Goal: Find specific page/section: Find specific page/section

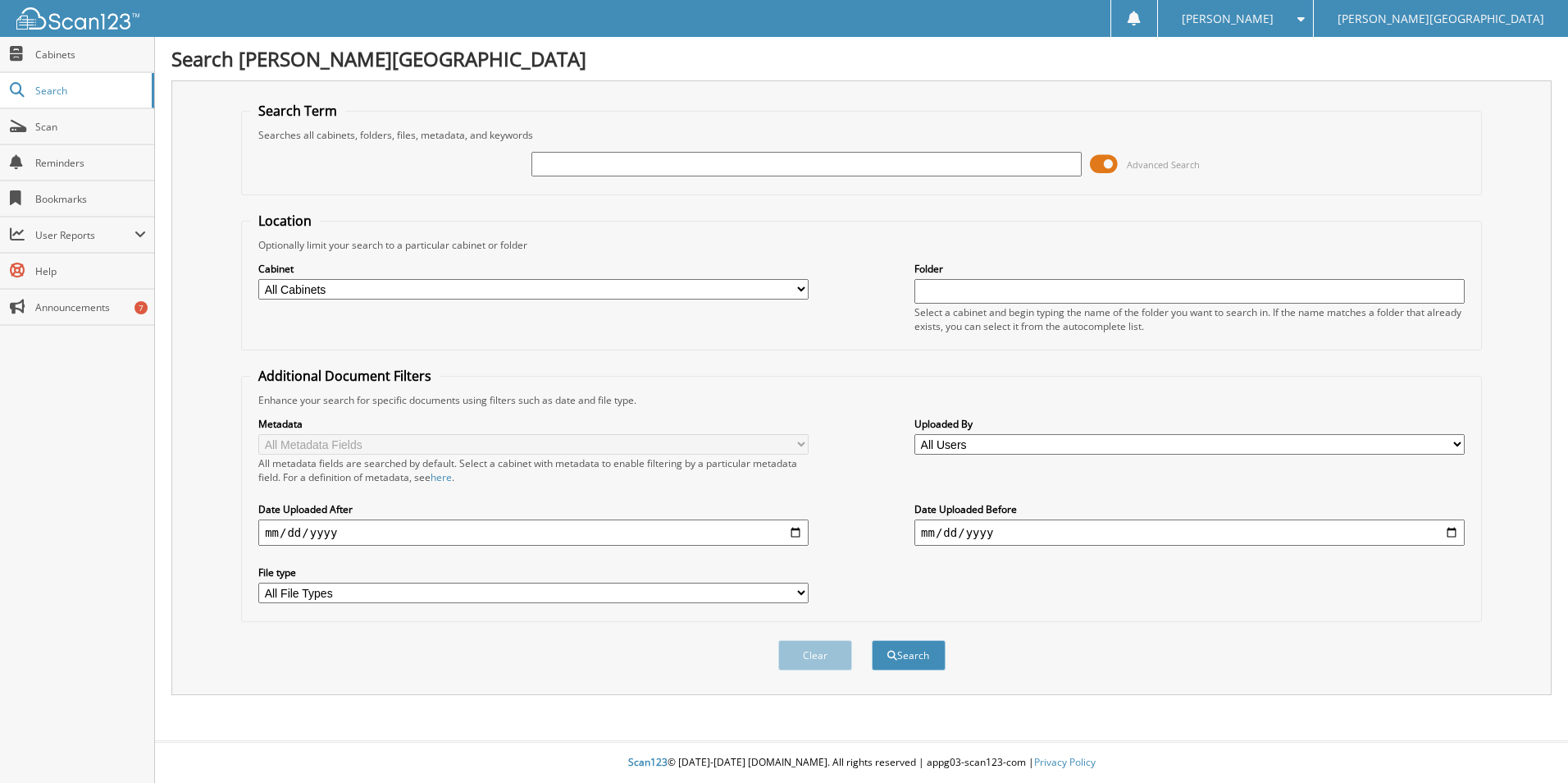
paste input "[US_VEHICLE_IDENTIFICATION_NUMBER]"
type input "[US_VEHICLE_IDENTIFICATION_NUMBER]"
click at [872, 640] on button "Search" at bounding box center [909, 655] width 74 height 30
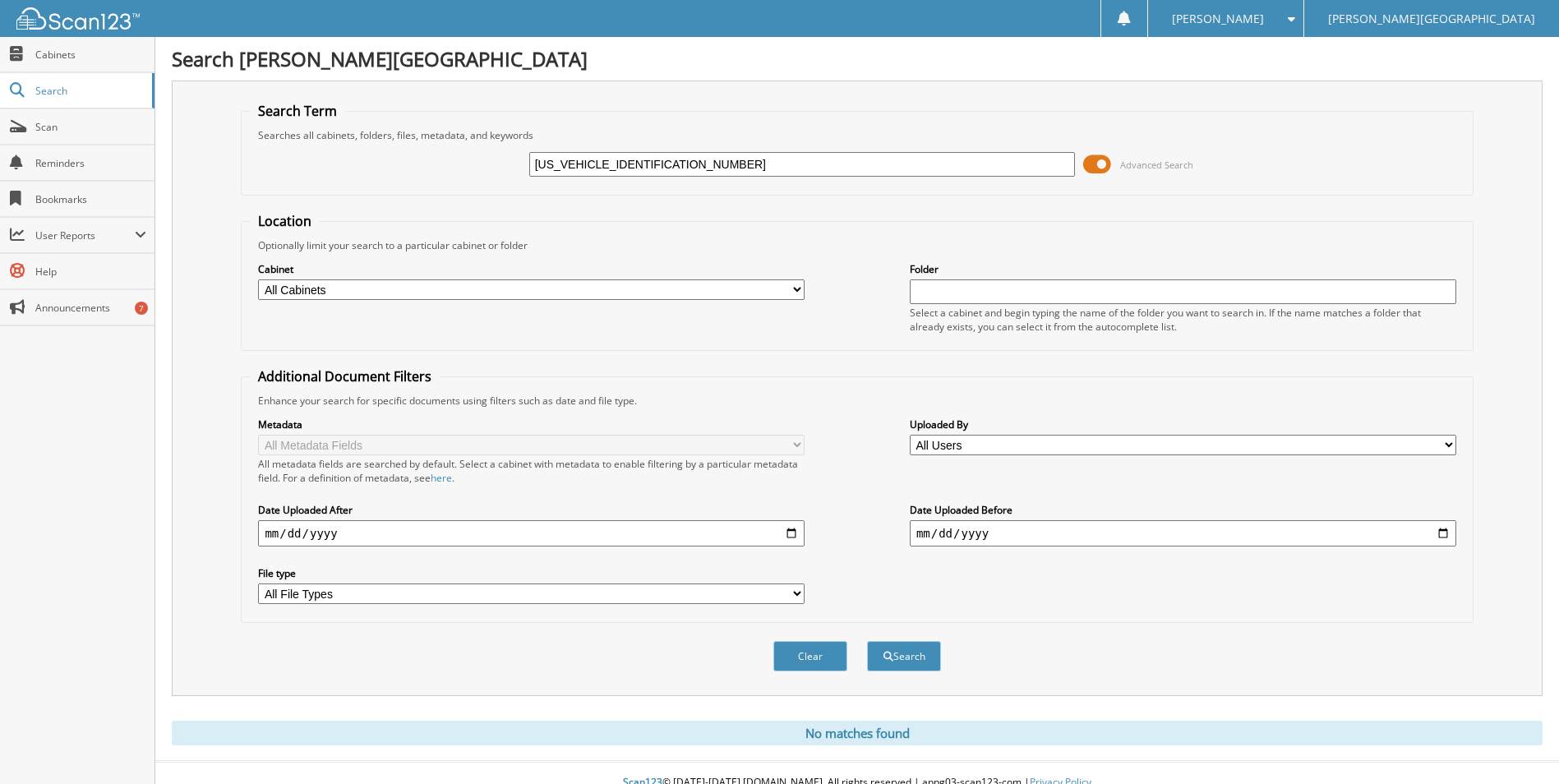
click at [1096, 163] on span at bounding box center [1097, 164] width 28 height 25
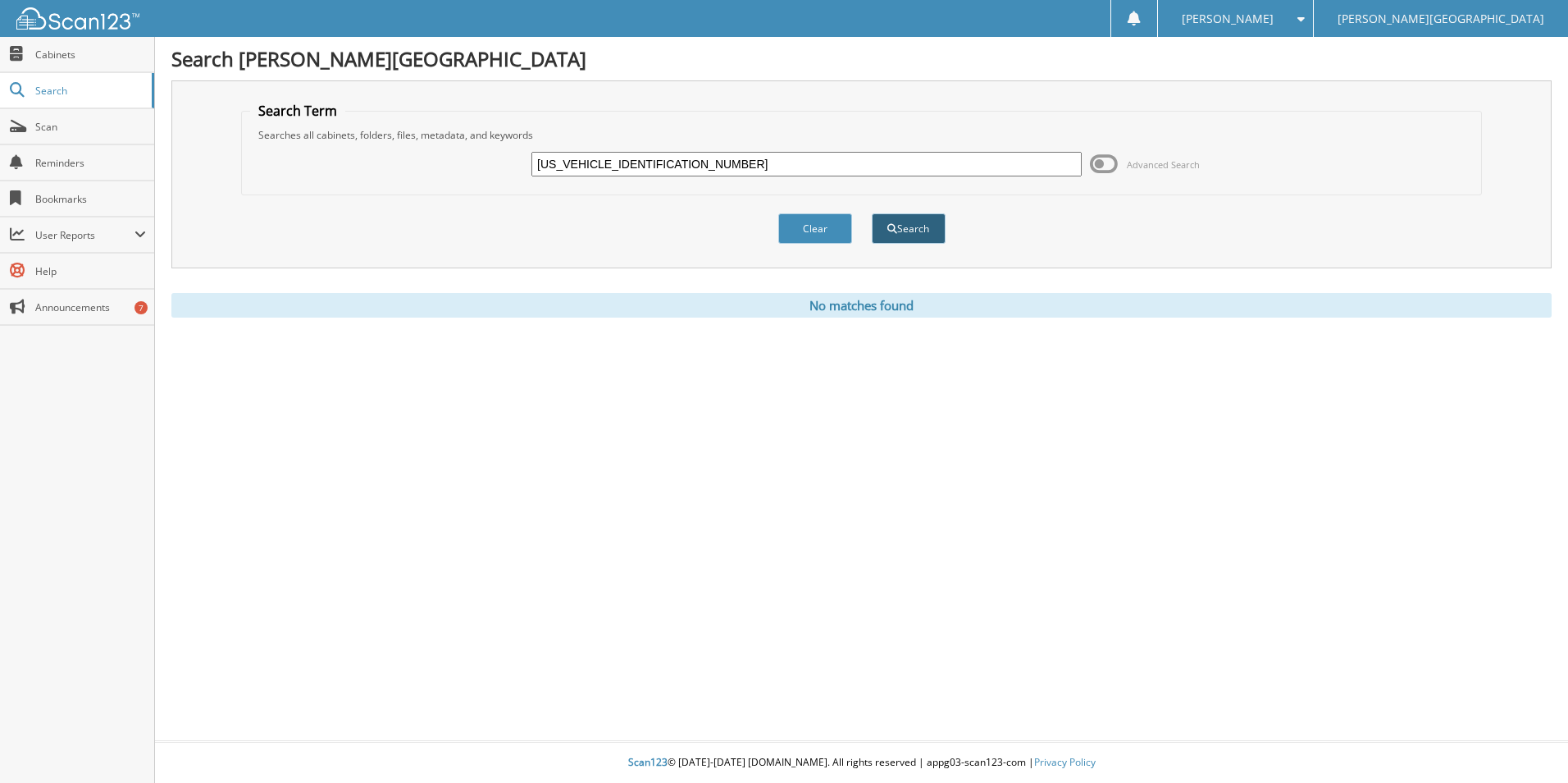
click at [910, 227] on button "Search" at bounding box center [909, 229] width 74 height 30
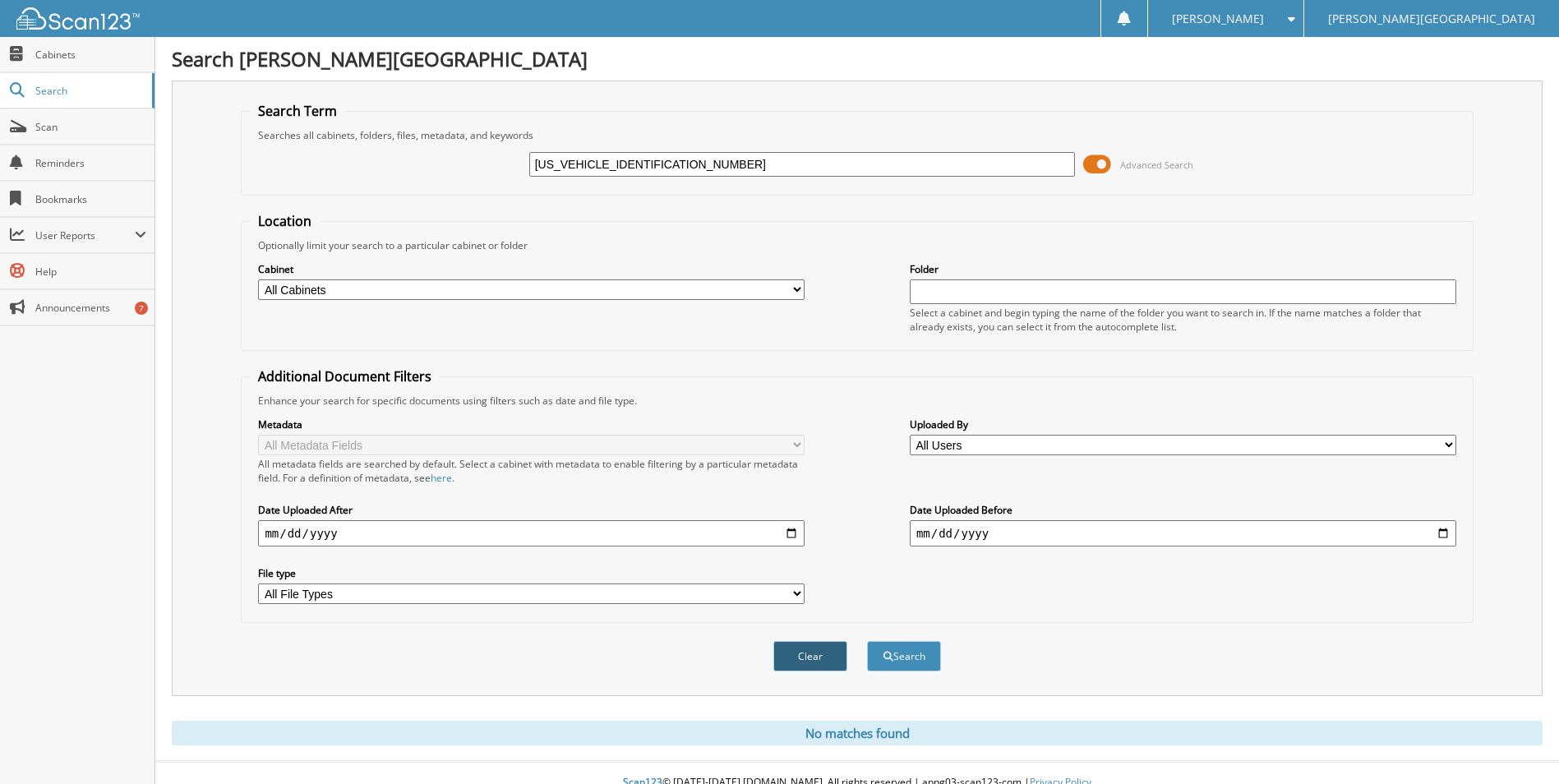
click at [832, 660] on button "Clear" at bounding box center [811, 656] width 74 height 30
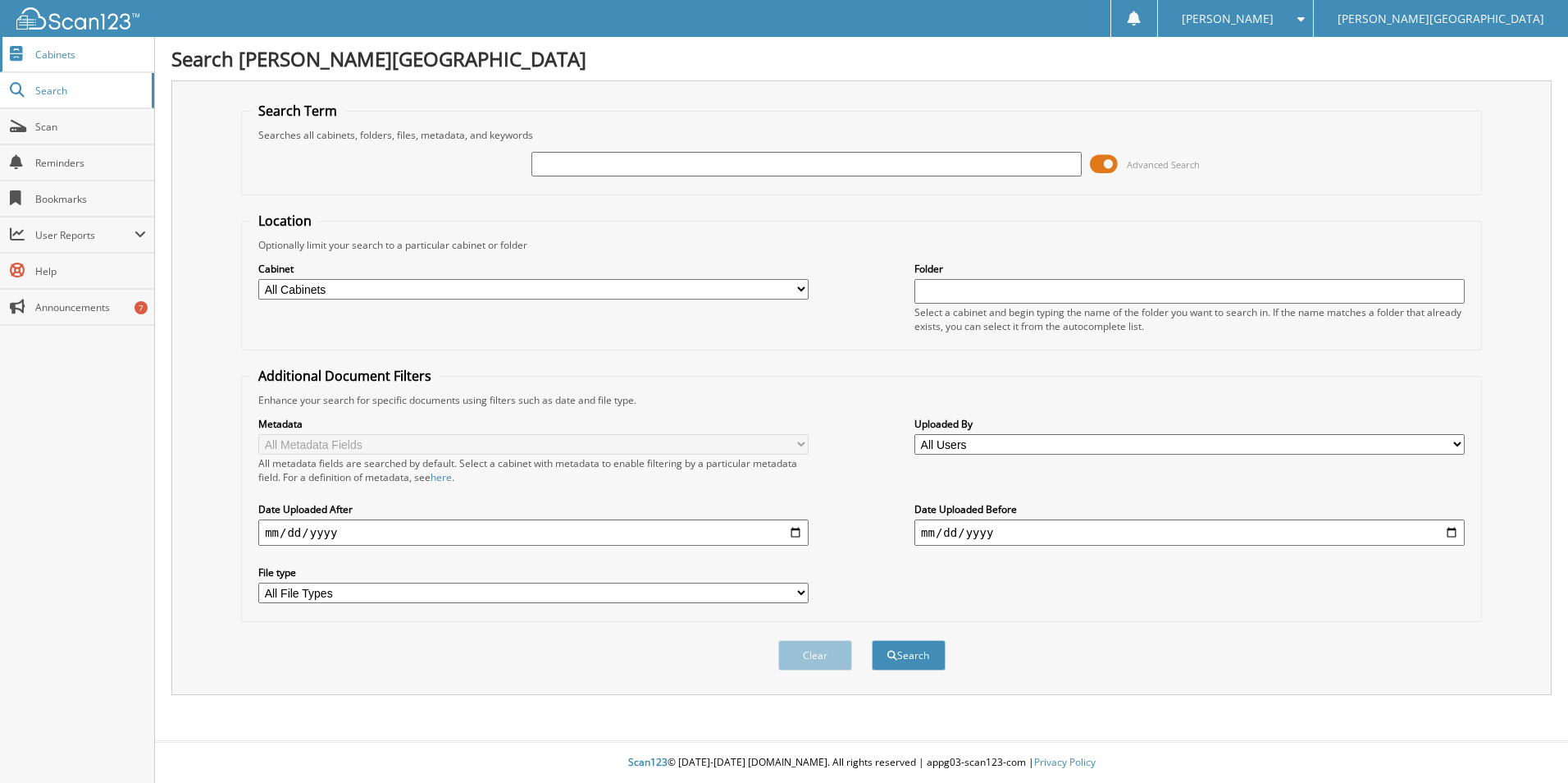
click at [76, 57] on span "Cabinets" at bounding box center [90, 55] width 110 height 14
